Goal: Entertainment & Leisure: Consume media (video, audio)

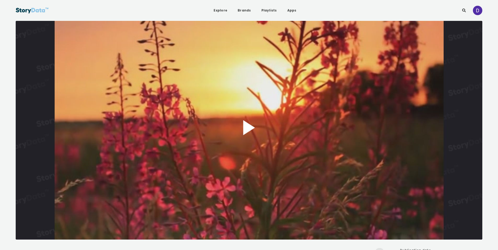
click at [246, 130] on button "Play Video" at bounding box center [249, 130] width 467 height 219
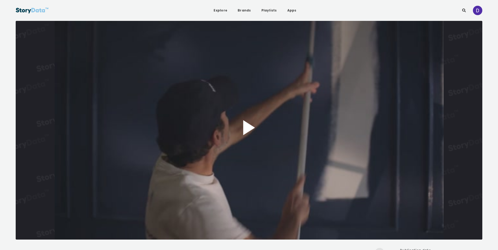
click at [269, 129] on button "Play Video" at bounding box center [249, 130] width 467 height 219
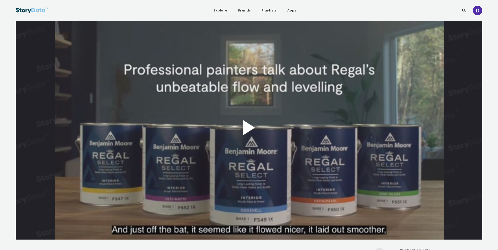
click at [221, 113] on button "Play Video" at bounding box center [249, 130] width 467 height 219
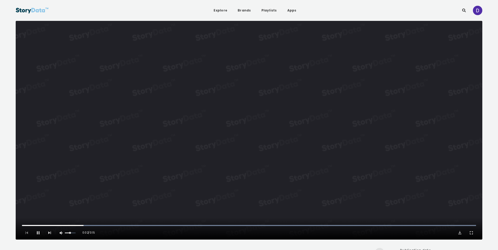
click at [284, 123] on video "Video Player" at bounding box center [249, 130] width 467 height 219
click at [307, 129] on button "Play Video" at bounding box center [249, 130] width 467 height 219
click at [327, 127] on video "Video Player" at bounding box center [249, 130] width 467 height 219
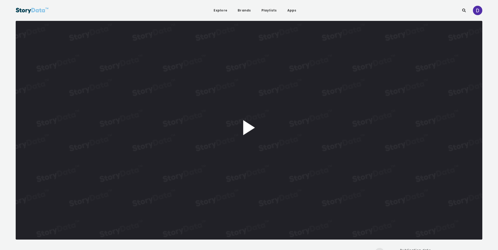
click at [252, 122] on button "Play Video" at bounding box center [249, 130] width 467 height 219
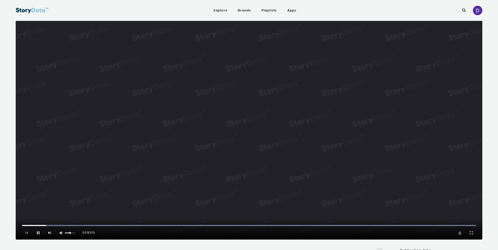
click at [241, 120] on video "Video Player" at bounding box center [249, 130] width 467 height 219
